Goal: Obtain resource: Download file/media

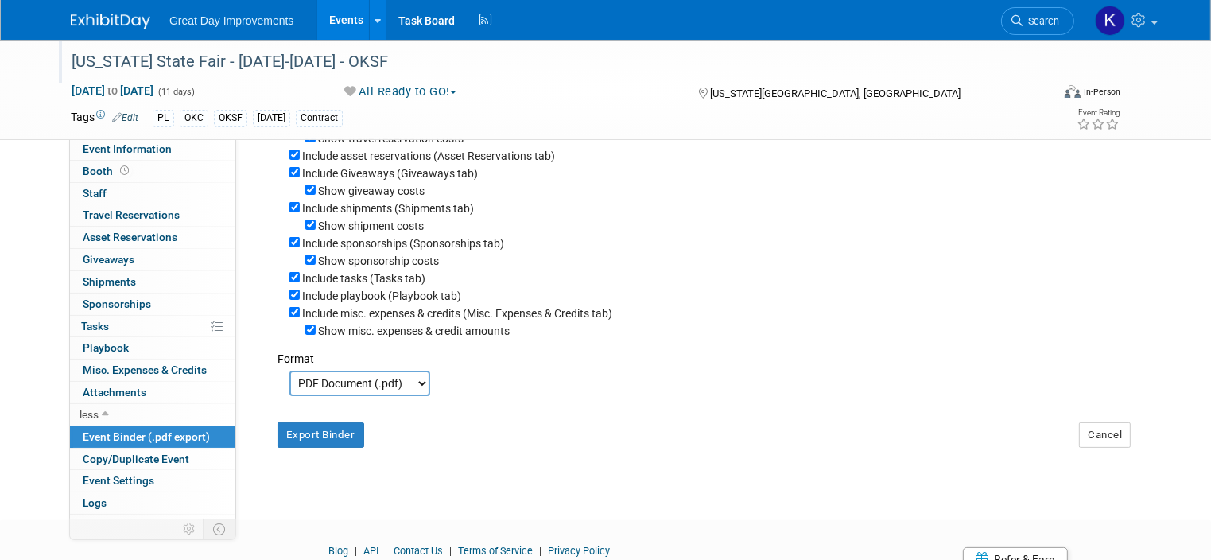
scroll to position [15, 0]
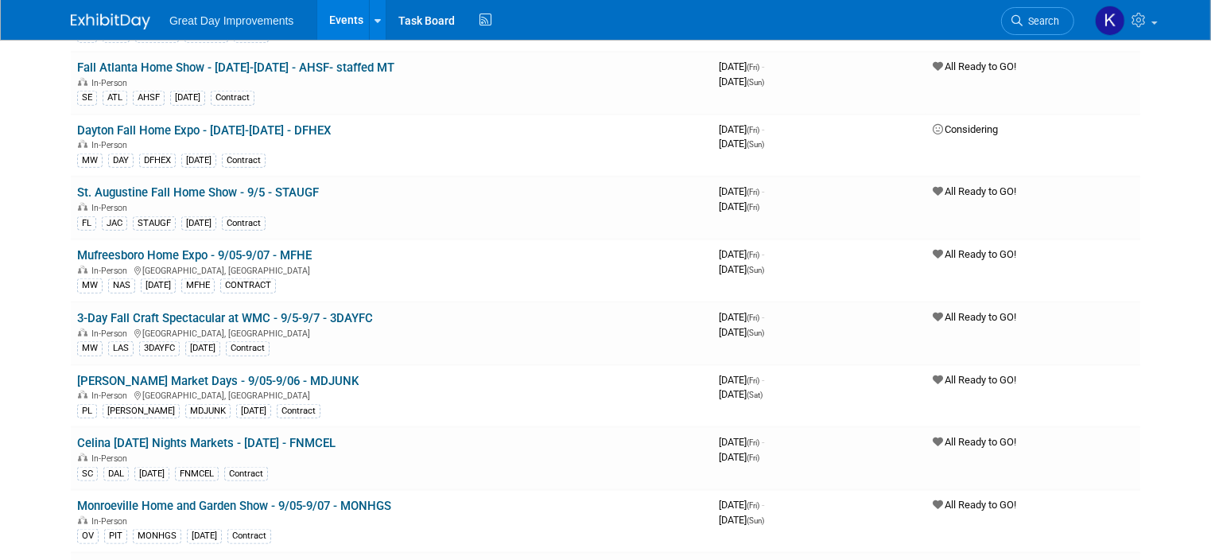
scroll to position [1750, 0]
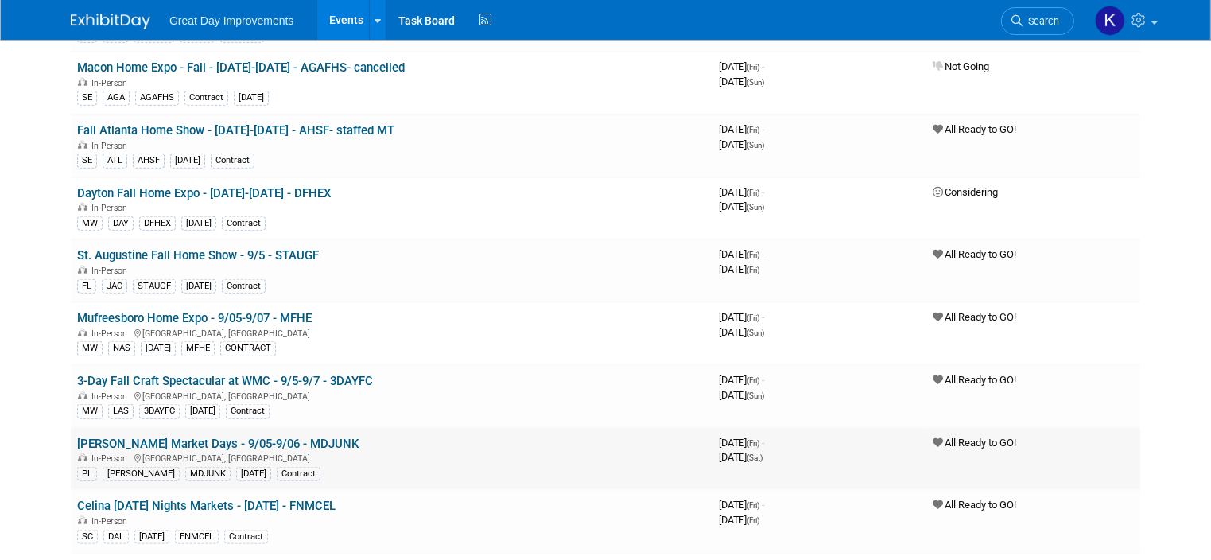
click at [249, 437] on link "[PERSON_NAME] Market Days - 9/05-9/06 - MDJUNK" at bounding box center [218, 444] width 282 height 14
click at [227, 437] on link "[PERSON_NAME] Market Days - 9/05-9/06 - MDJUNK" at bounding box center [218, 444] width 282 height 14
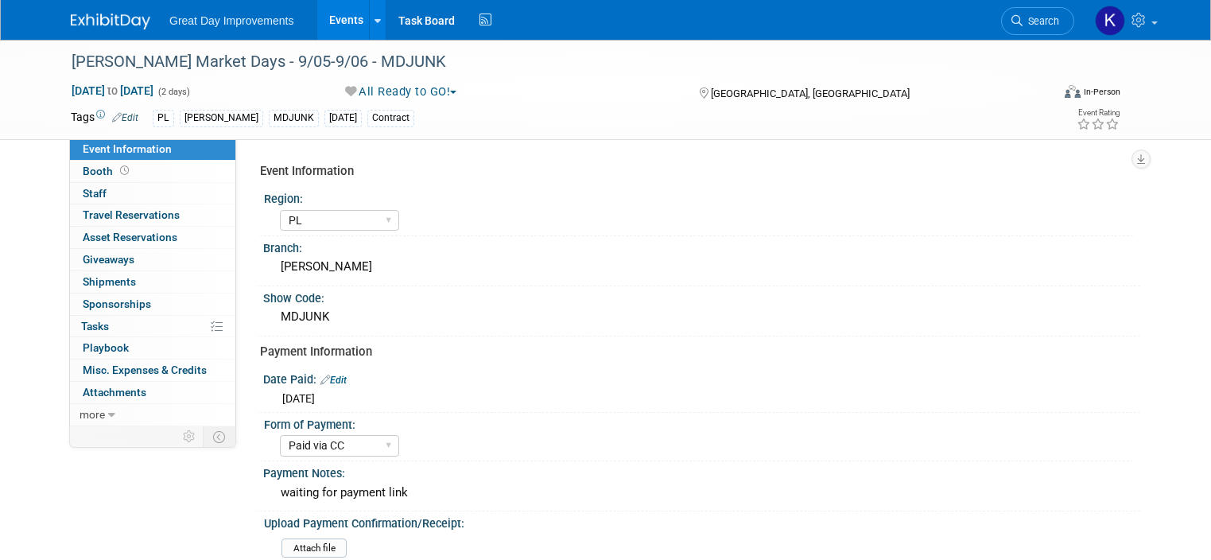
select select "PL"
select select "Paid via CC"
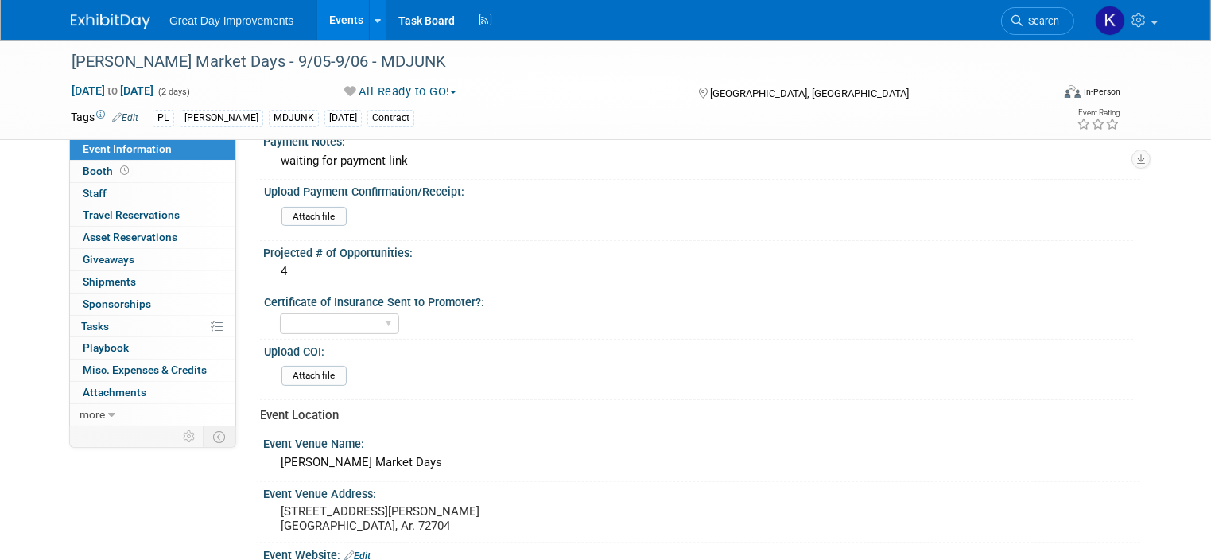
scroll to position [318, 0]
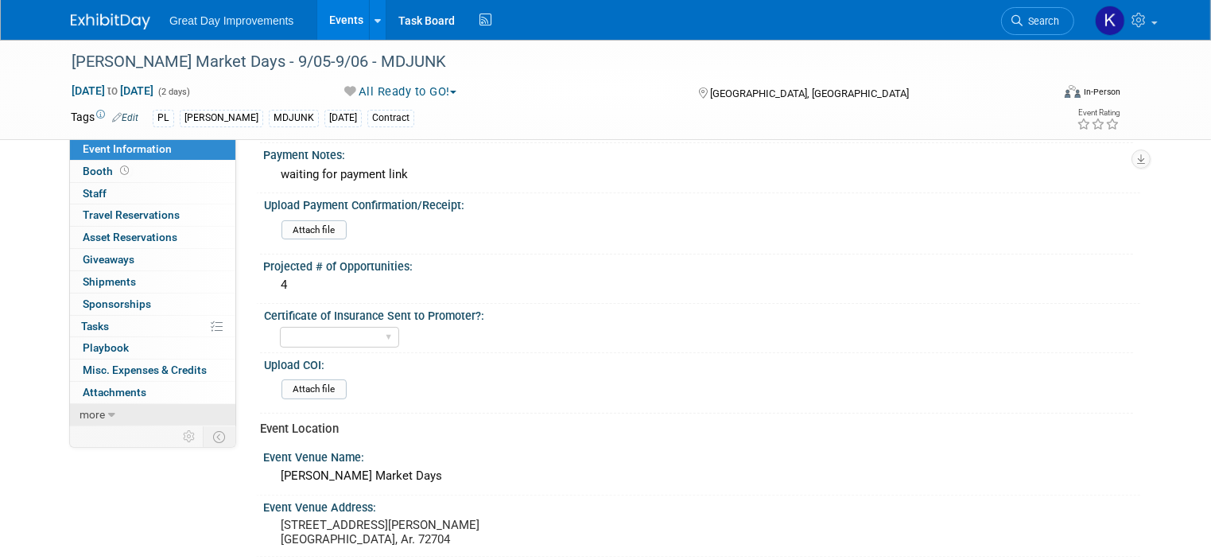
click at [148, 411] on link "more" at bounding box center [152, 414] width 165 height 21
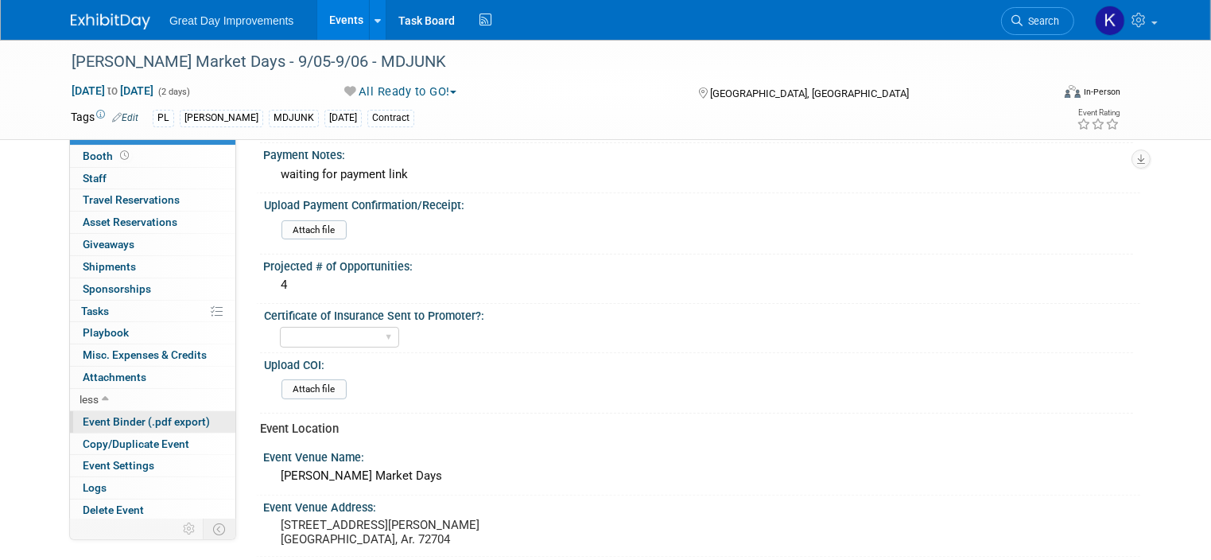
click at [152, 418] on span "Event Binder (.pdf export)" at bounding box center [146, 421] width 127 height 13
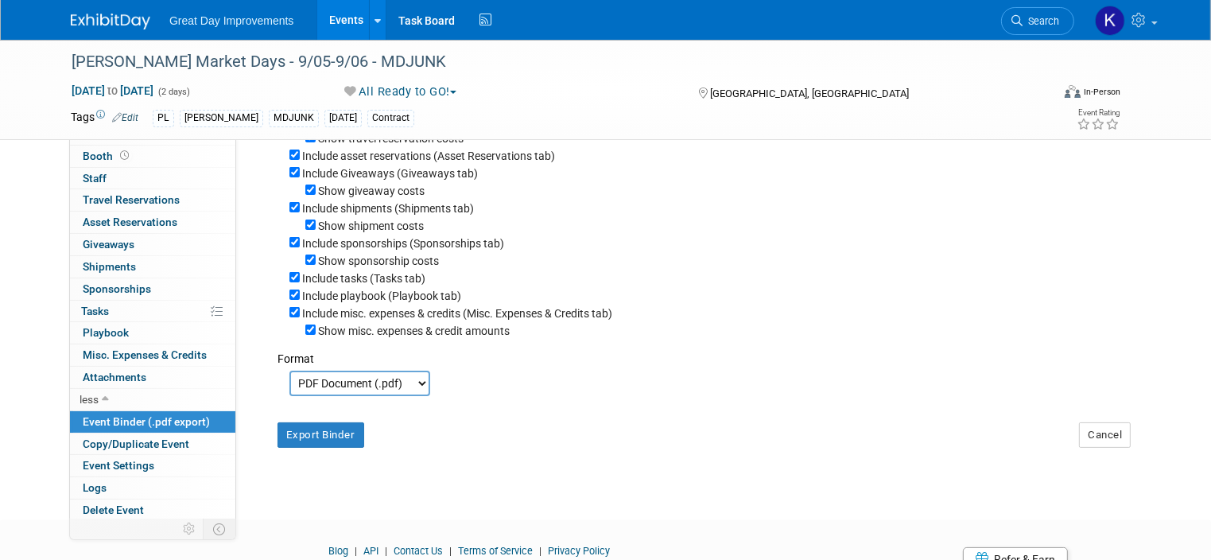
scroll to position [305, 0]
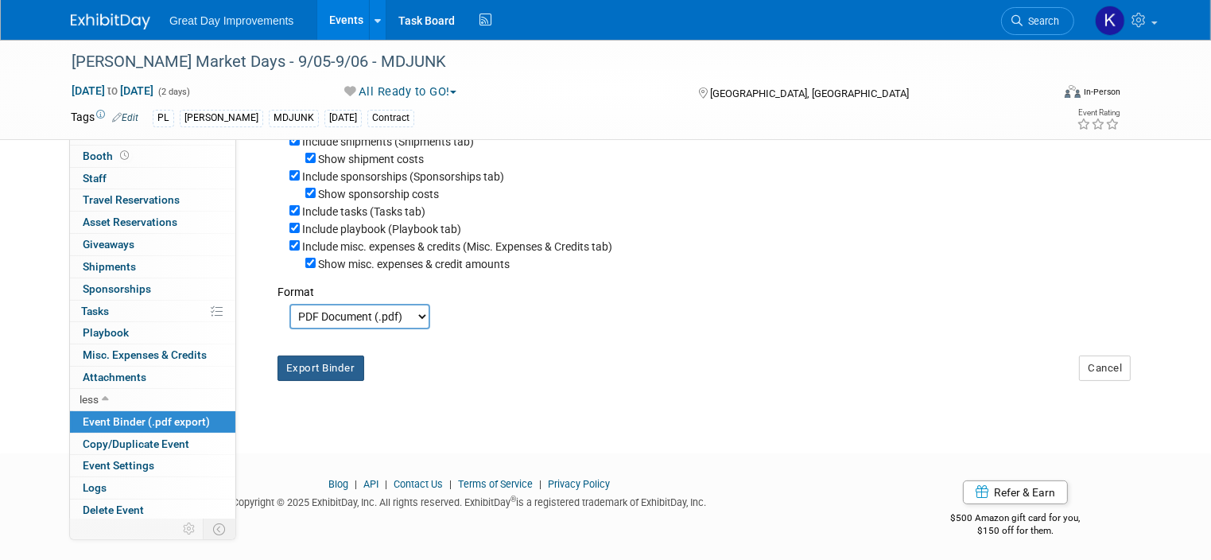
click at [322, 365] on button "Export Binder" at bounding box center [321, 368] width 87 height 25
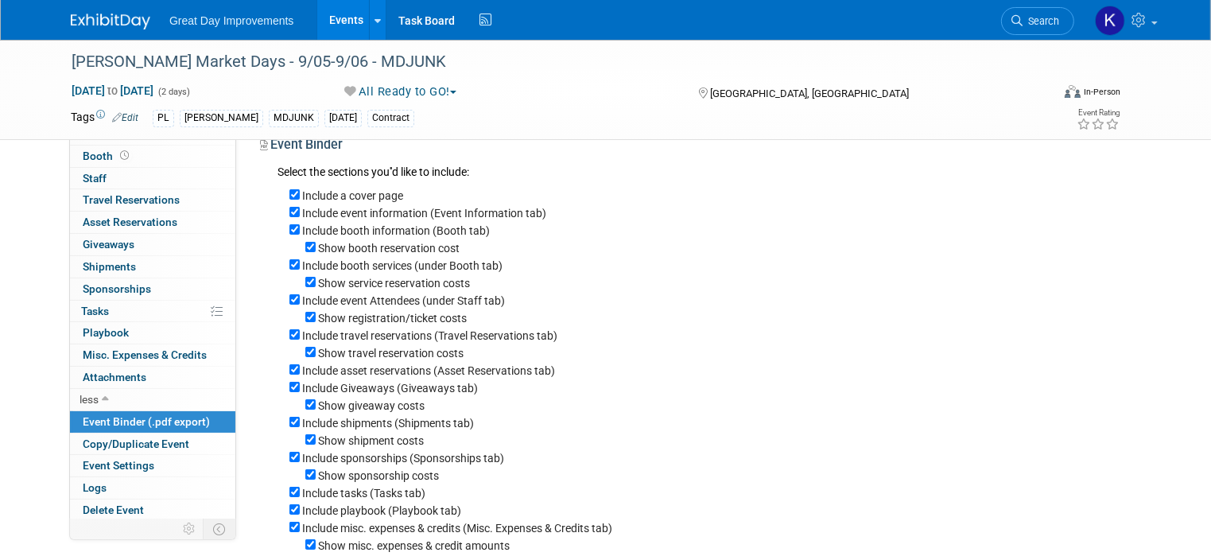
scroll to position [0, 0]
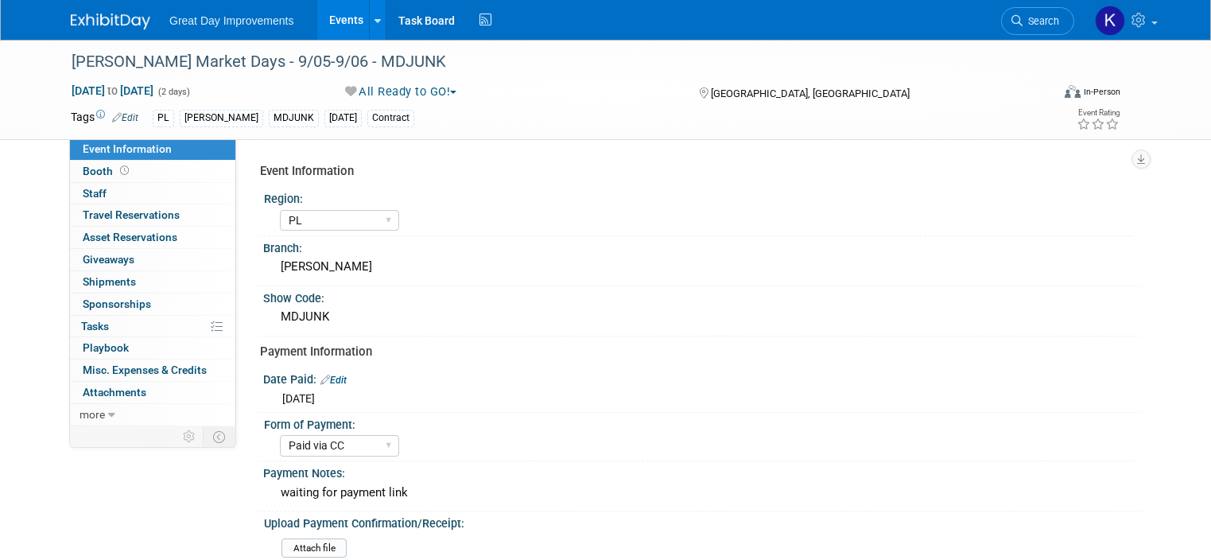
select select "PL"
select select "Paid via CC"
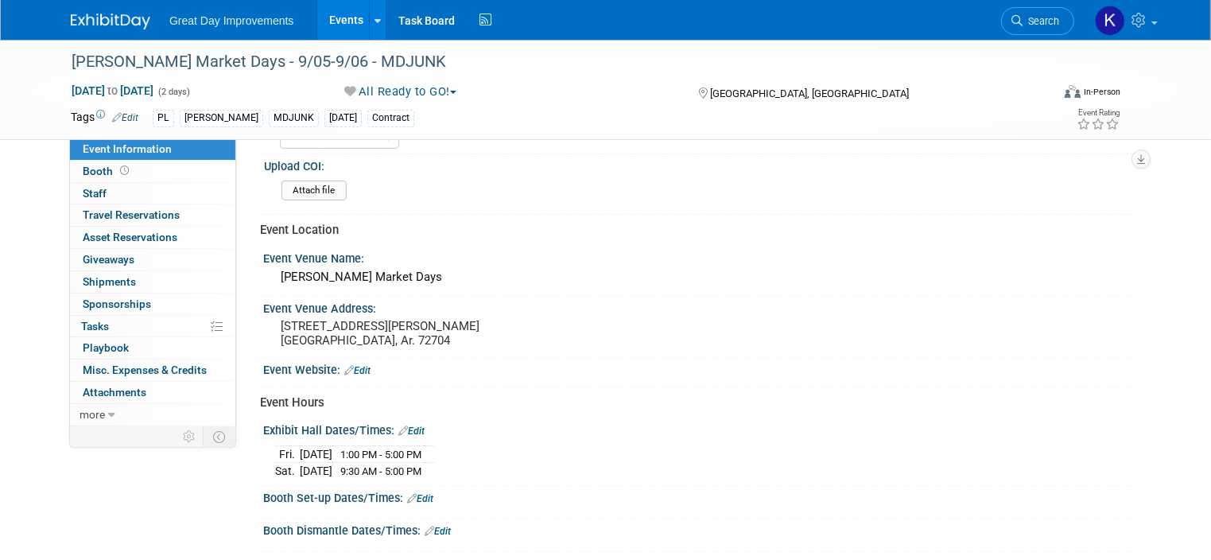
scroll to position [557, 0]
